Goal: Task Accomplishment & Management: Complete application form

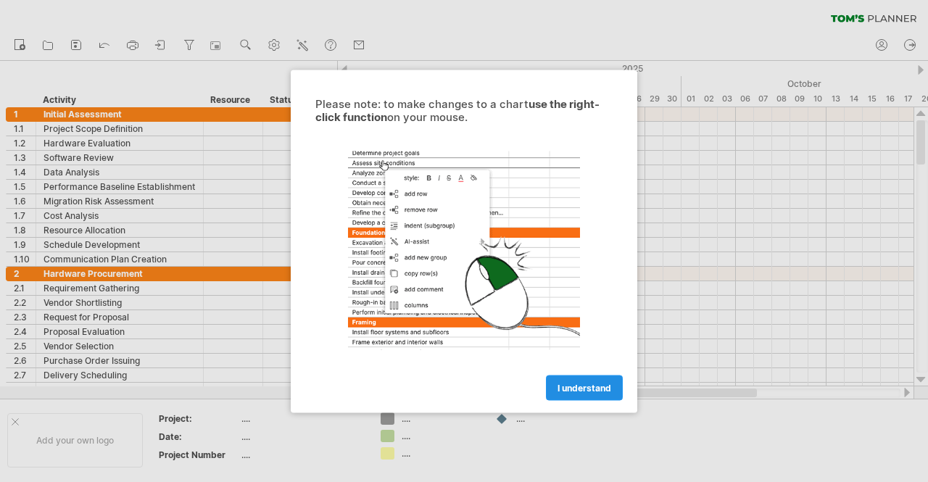
click at [577, 389] on span "I understand" at bounding box center [584, 387] width 54 height 11
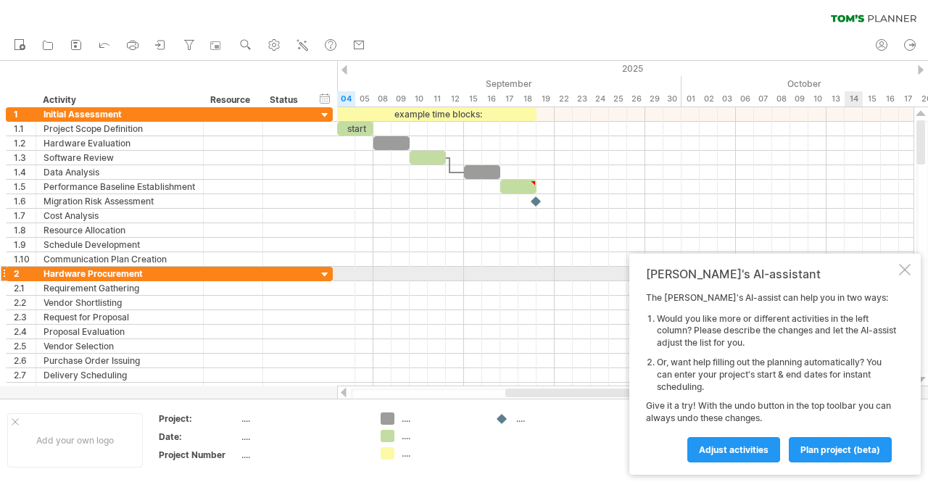
click at [902, 270] on div at bounding box center [905, 270] width 12 height 12
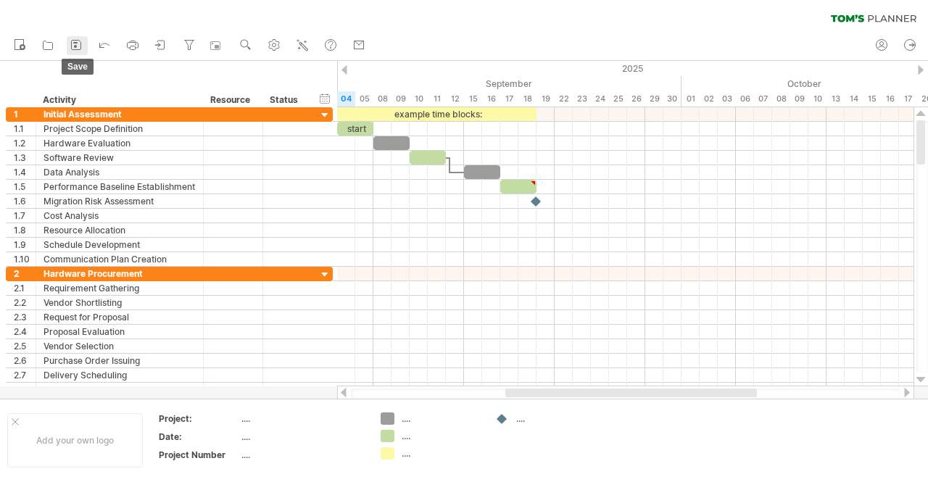
click at [71, 49] on icon at bounding box center [76, 45] width 14 height 14
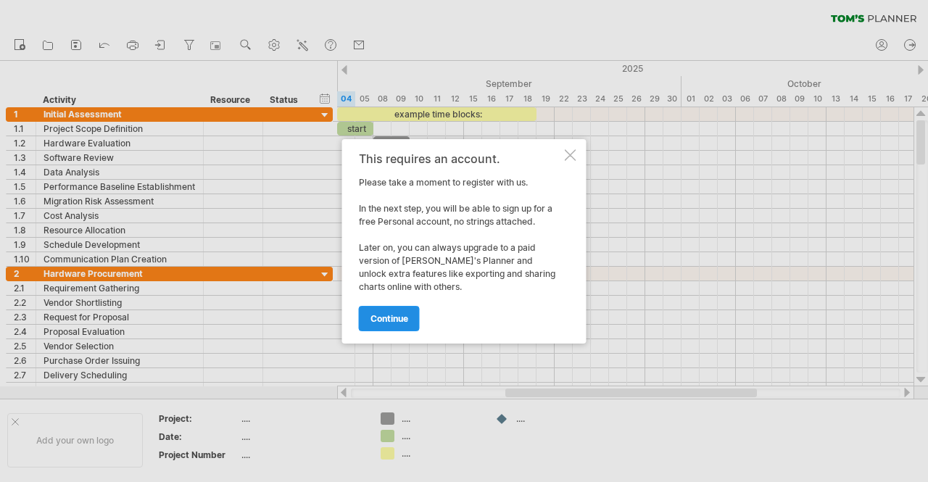
click at [395, 317] on span "continue" at bounding box center [389, 318] width 38 height 11
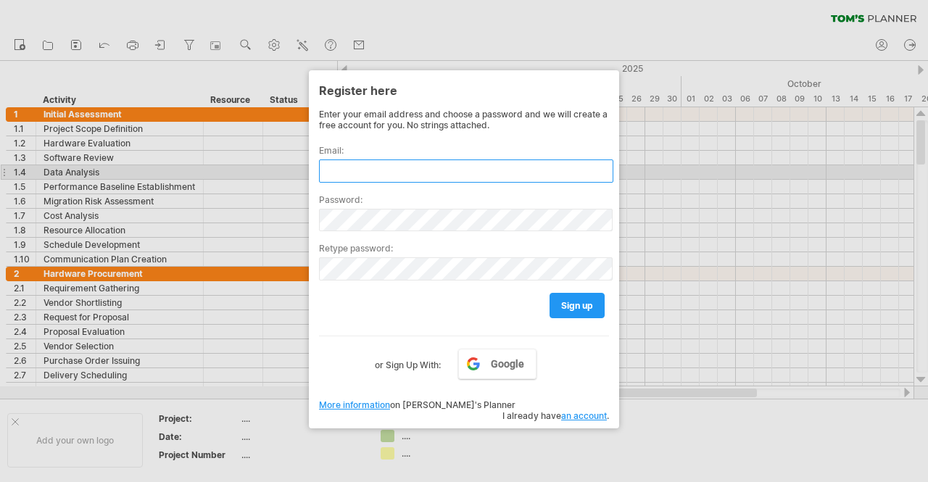
click at [359, 166] on input "text" at bounding box center [466, 170] width 294 height 23
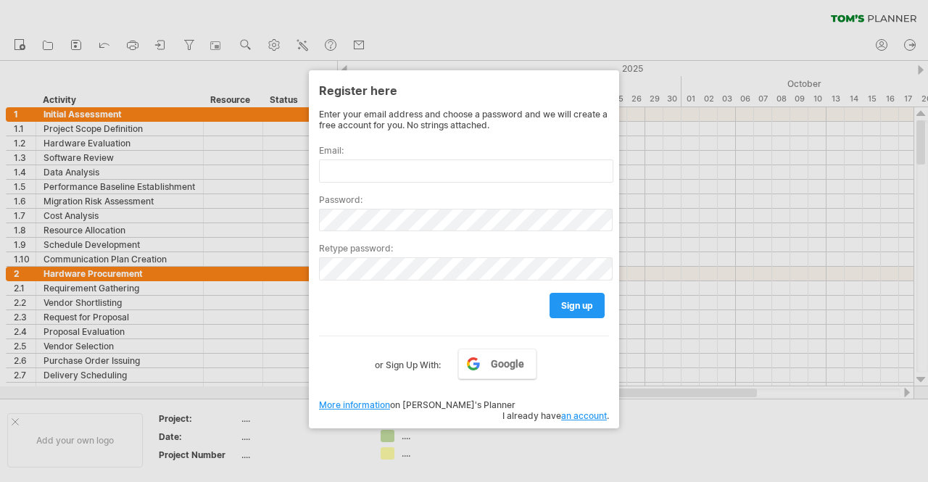
click at [668, 18] on div at bounding box center [464, 241] width 928 height 482
click at [410, 359] on label "or Sign Up With:" at bounding box center [408, 361] width 66 height 25
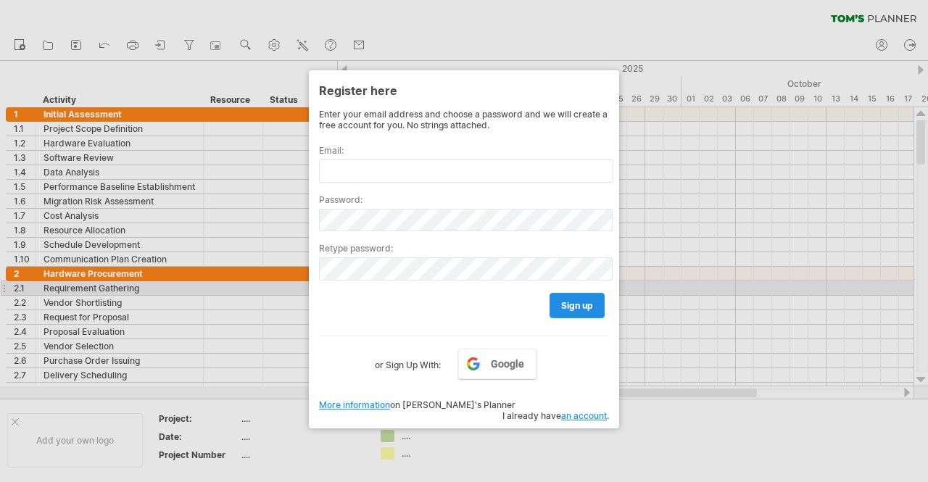
click at [585, 294] on link "sign up" at bounding box center [576, 305] width 55 height 25
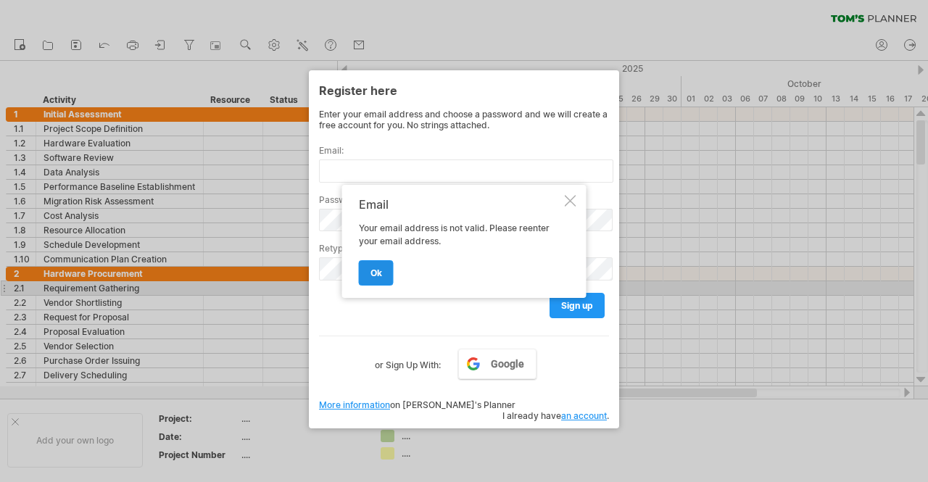
click at [375, 267] on span "ok" at bounding box center [376, 272] width 12 height 11
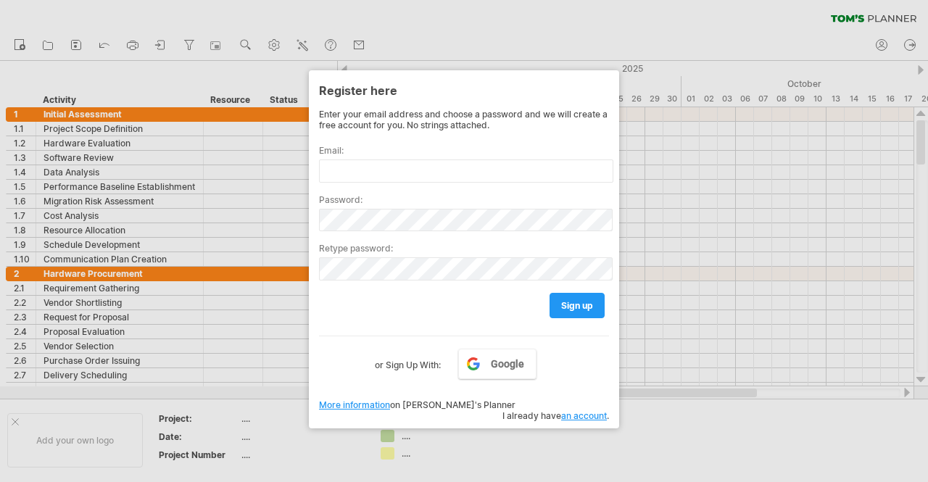
click at [644, 40] on div at bounding box center [464, 241] width 928 height 482
click at [480, 27] on div at bounding box center [464, 241] width 928 height 482
